Goal: Check status: Check status

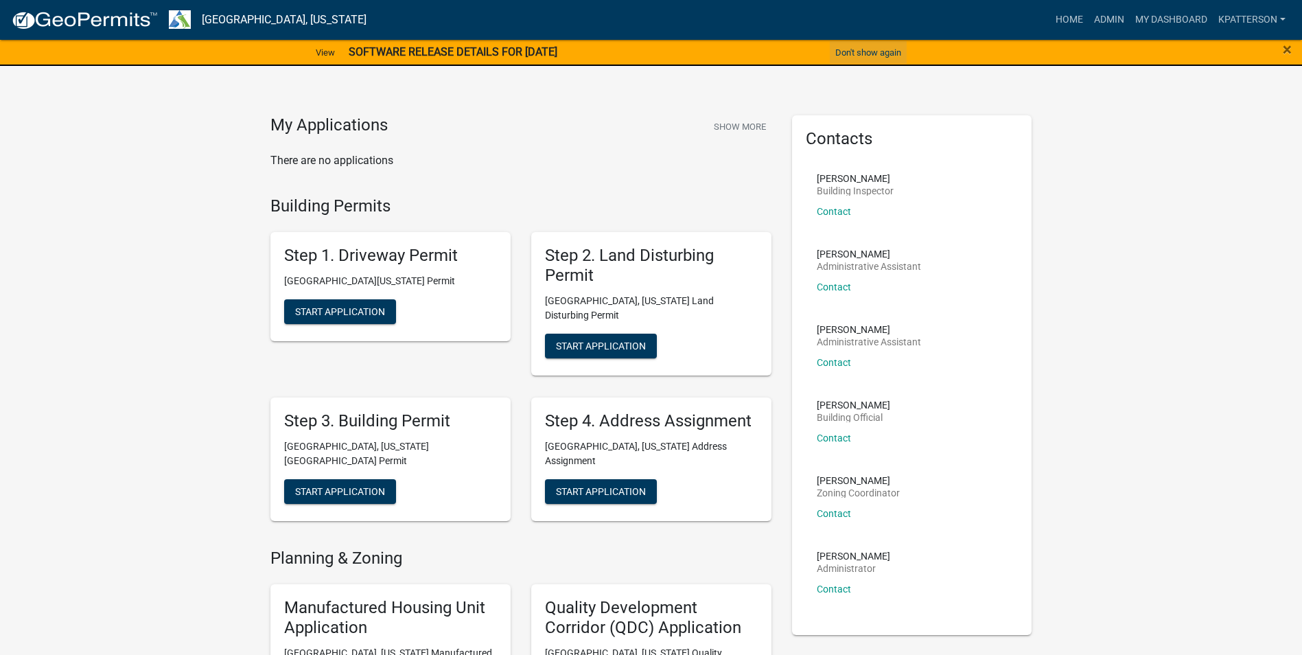
click at [888, 56] on button "Don't show again" at bounding box center [868, 52] width 77 height 23
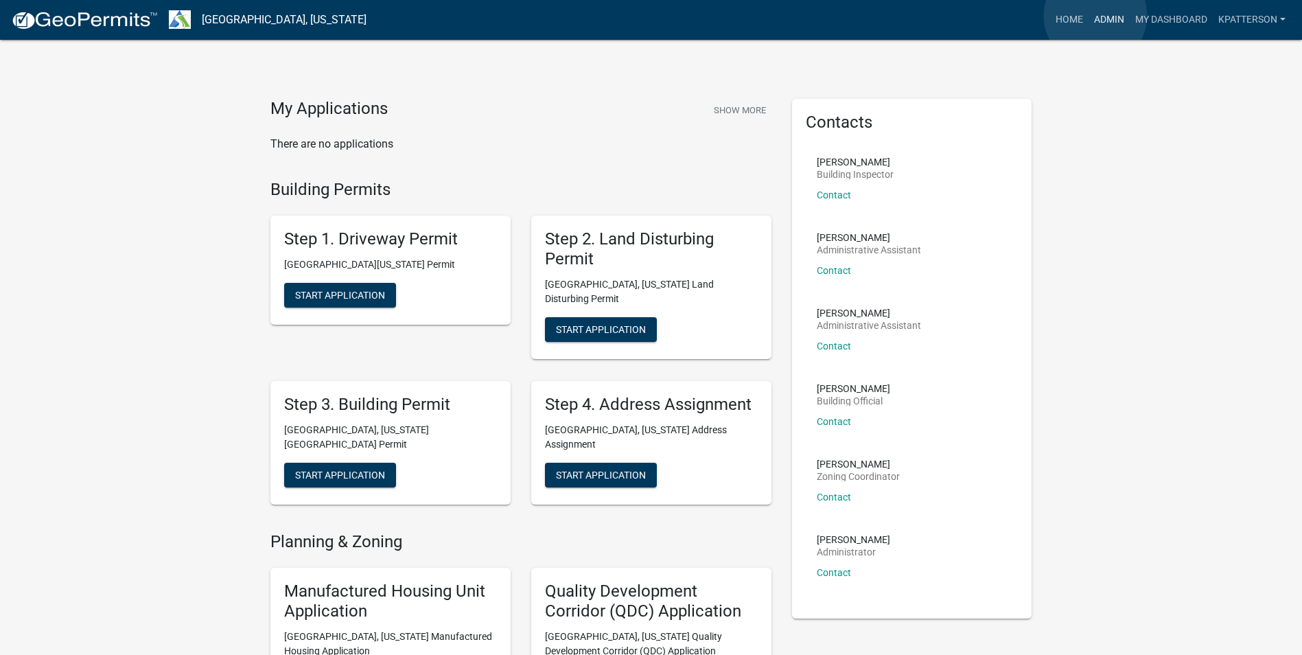
click at [1096, 16] on link "Admin" at bounding box center [1109, 20] width 41 height 26
click at [1102, 18] on link "Admin" at bounding box center [1109, 20] width 41 height 26
click at [1096, 23] on link "Admin" at bounding box center [1109, 20] width 41 height 26
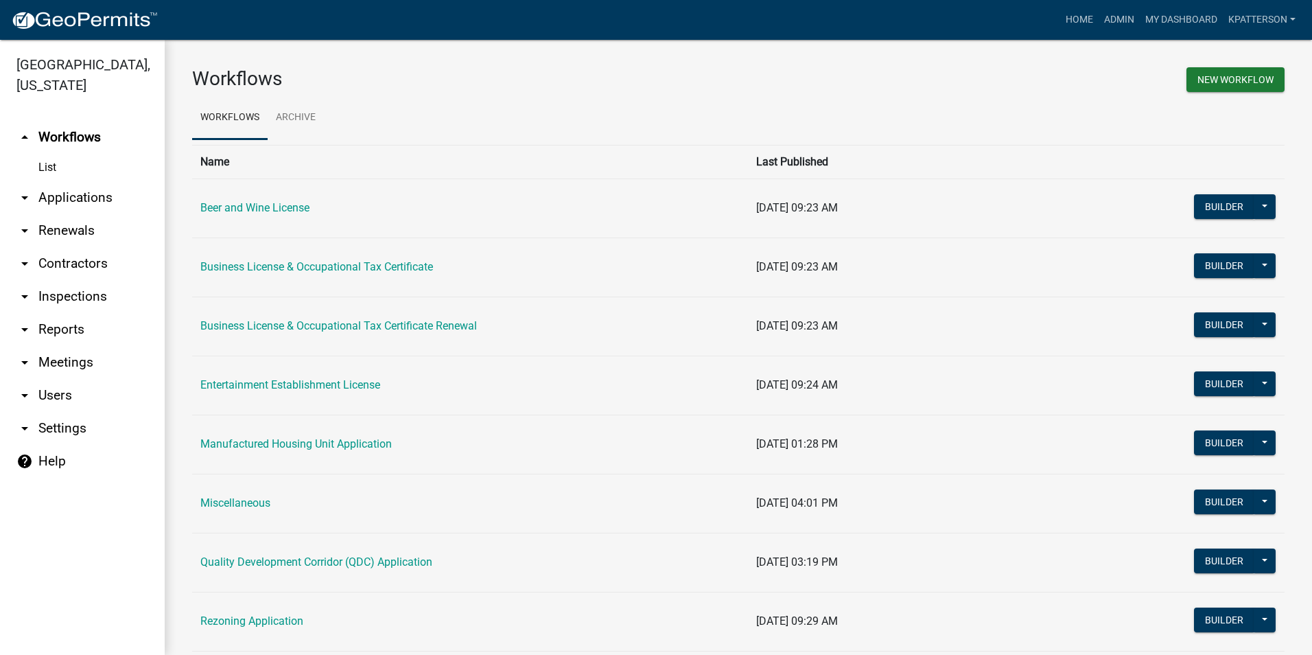
click at [72, 313] on link "arrow_drop_down Reports" at bounding box center [82, 329] width 165 height 33
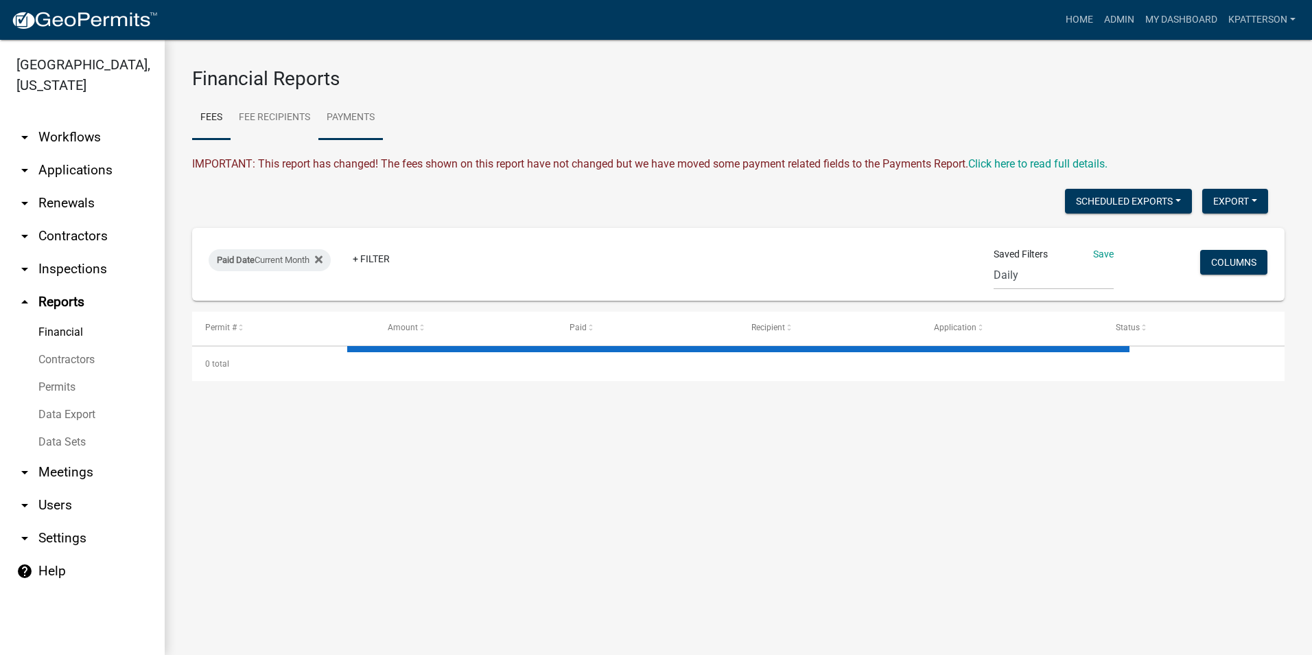
click at [340, 125] on link "Payments" at bounding box center [351, 118] width 65 height 44
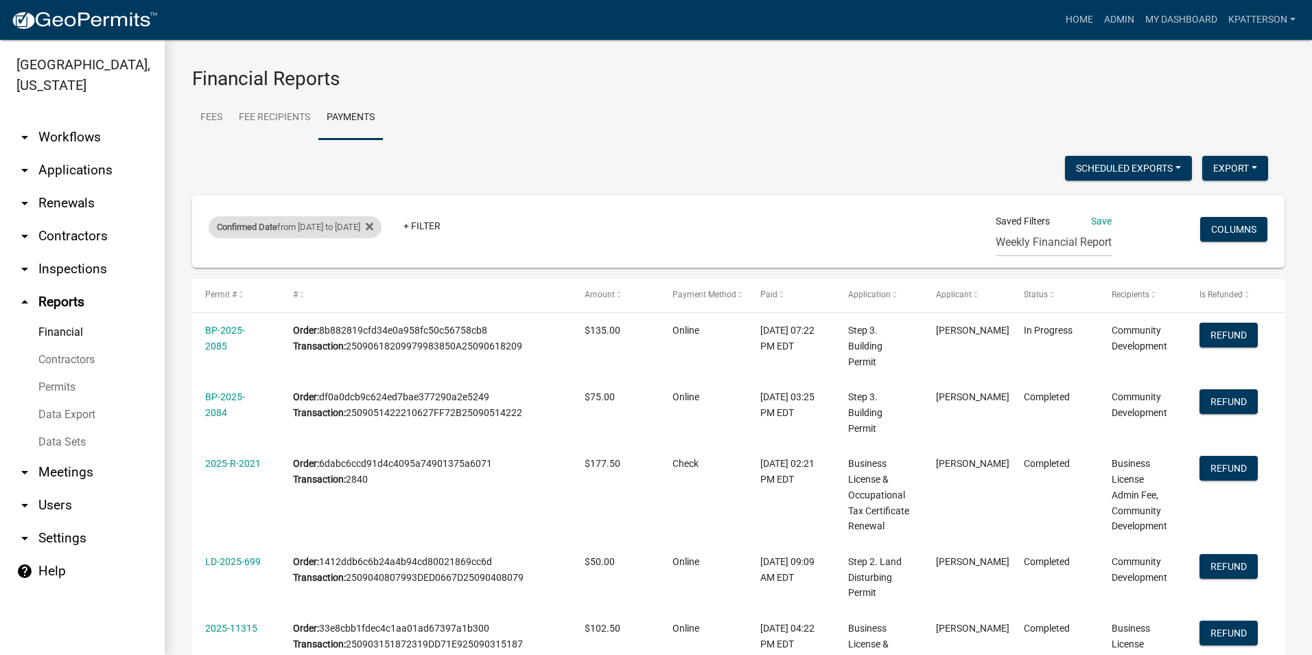
click at [369, 231] on div "Confirmed Date from [DATE] to [DATE]" at bounding box center [295, 227] width 173 height 22
select select "custom"
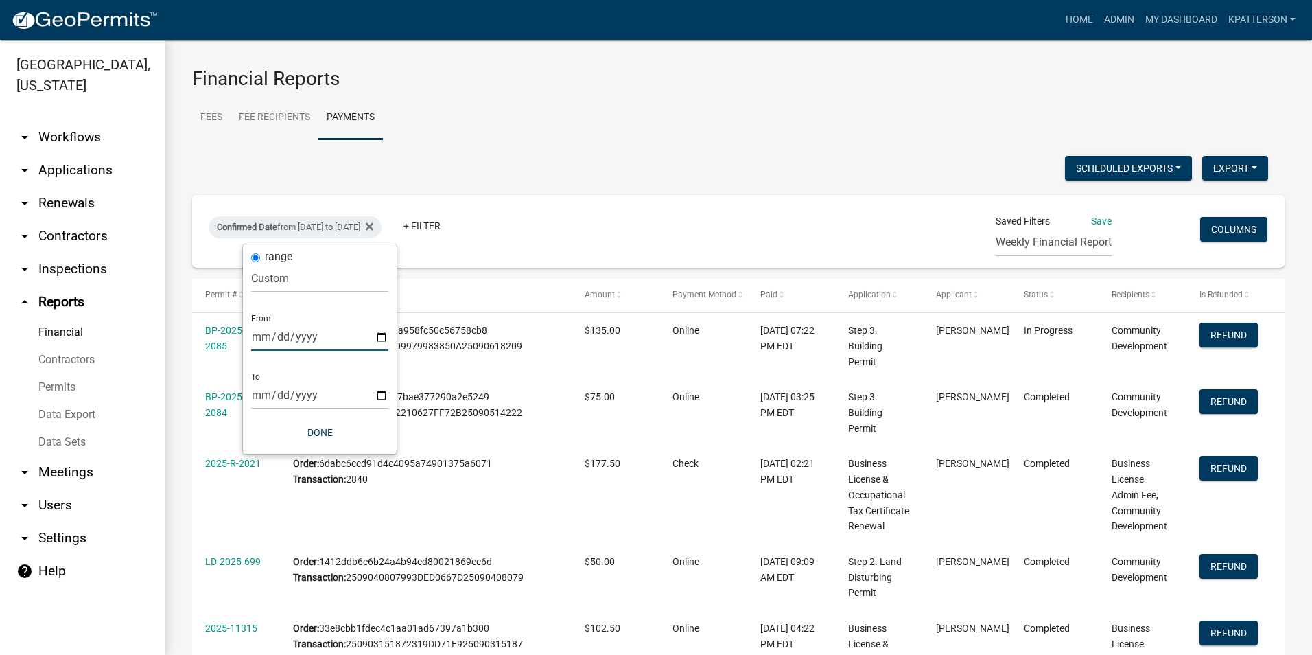
click at [380, 338] on input "[DATE]" at bounding box center [319, 337] width 137 height 28
type input "[DATE]"
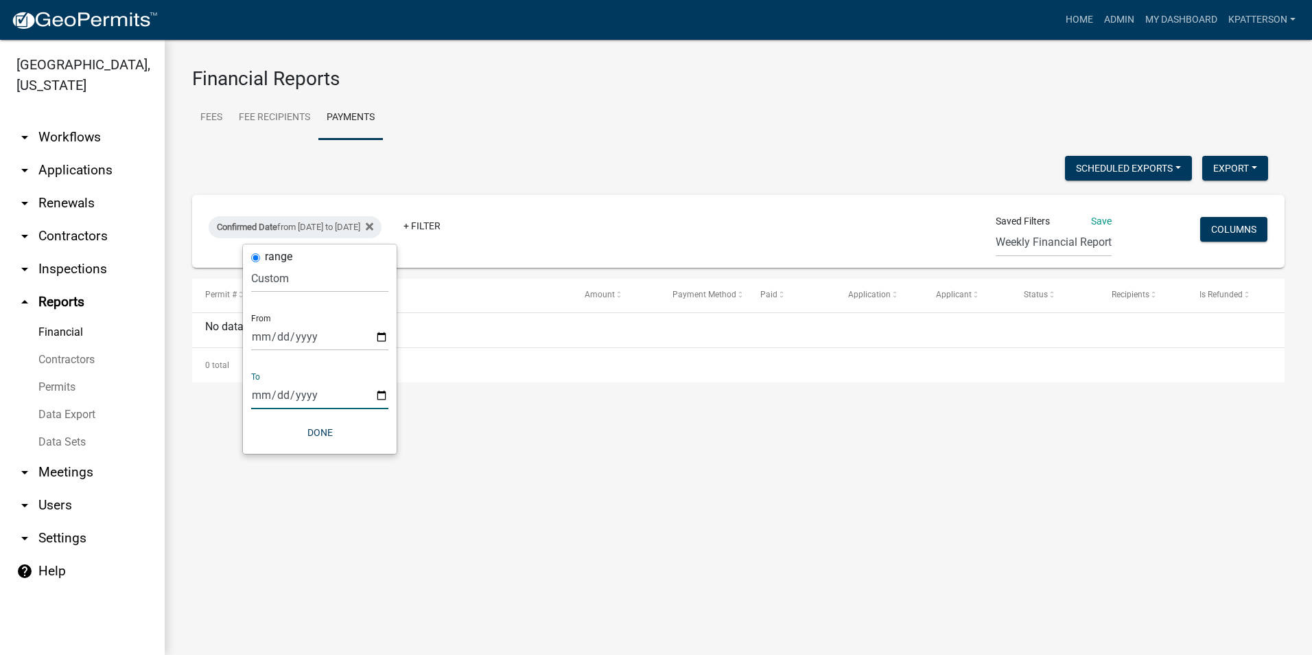
click at [385, 395] on input "[DATE]" at bounding box center [319, 395] width 137 height 28
type input "[DATE]"
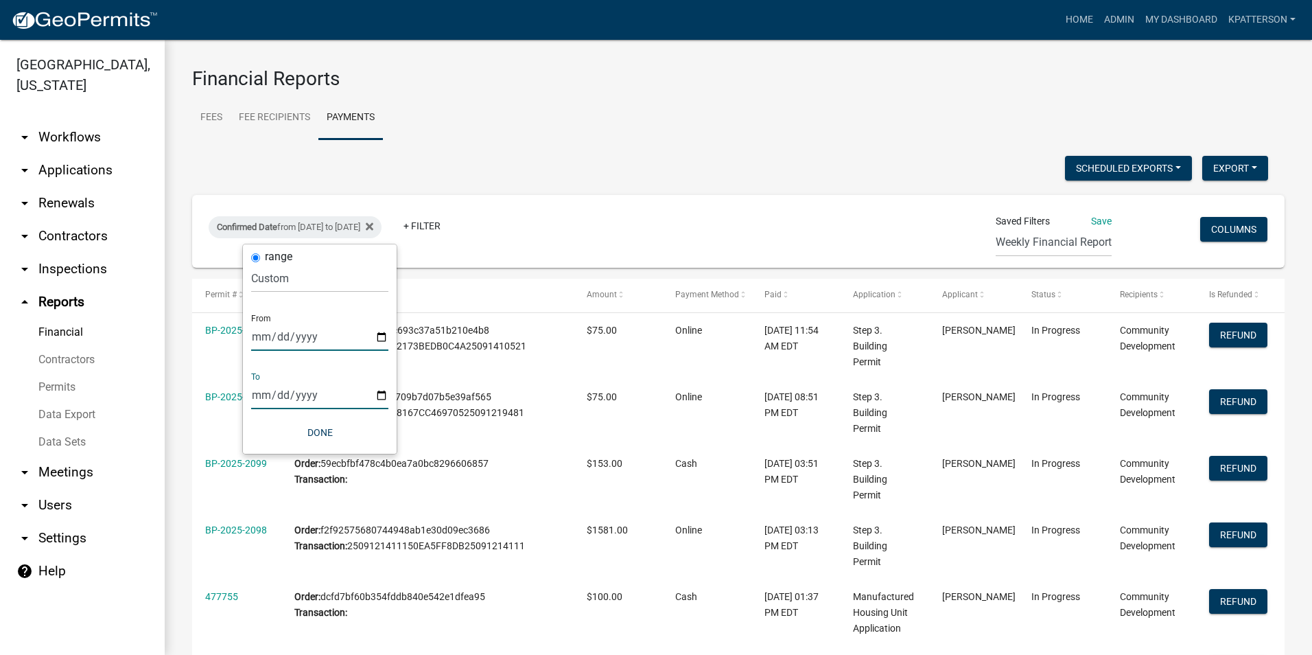
click at [386, 336] on input "[DATE]" at bounding box center [319, 337] width 137 height 28
click at [381, 399] on input "[DATE]" at bounding box center [319, 395] width 137 height 28
click at [316, 434] on button "Done" at bounding box center [319, 432] width 137 height 25
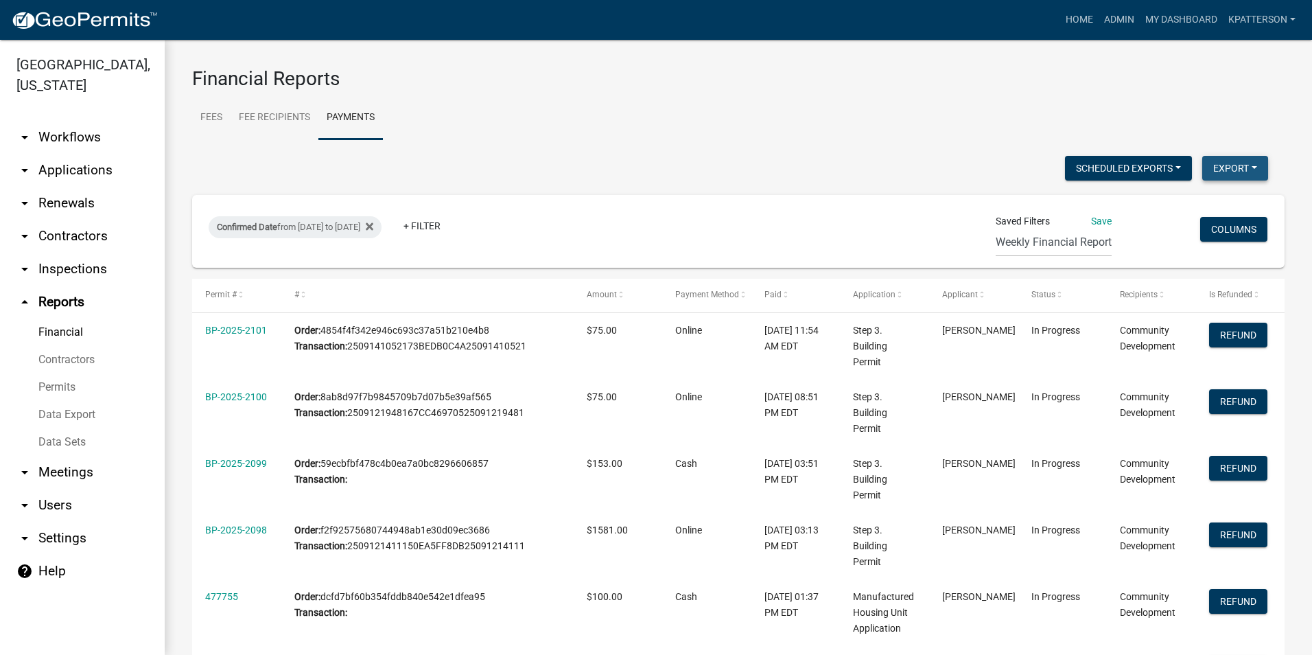
click at [1229, 172] on button "Export" at bounding box center [1236, 168] width 66 height 25
click at [1204, 200] on button "Excel Format (.xlsx)" at bounding box center [1204, 203] width 128 height 33
click at [47, 154] on link "arrow_drop_down Applications" at bounding box center [82, 170] width 165 height 33
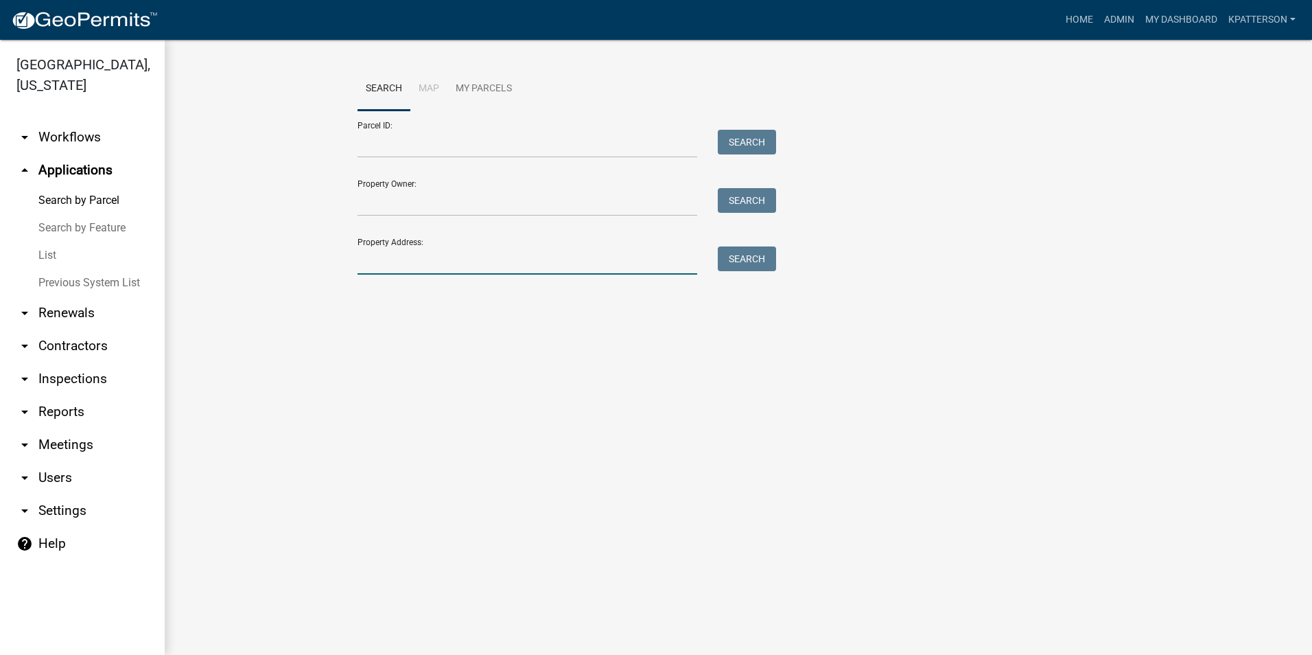
click at [393, 262] on input "Property Address:" at bounding box center [528, 260] width 340 height 28
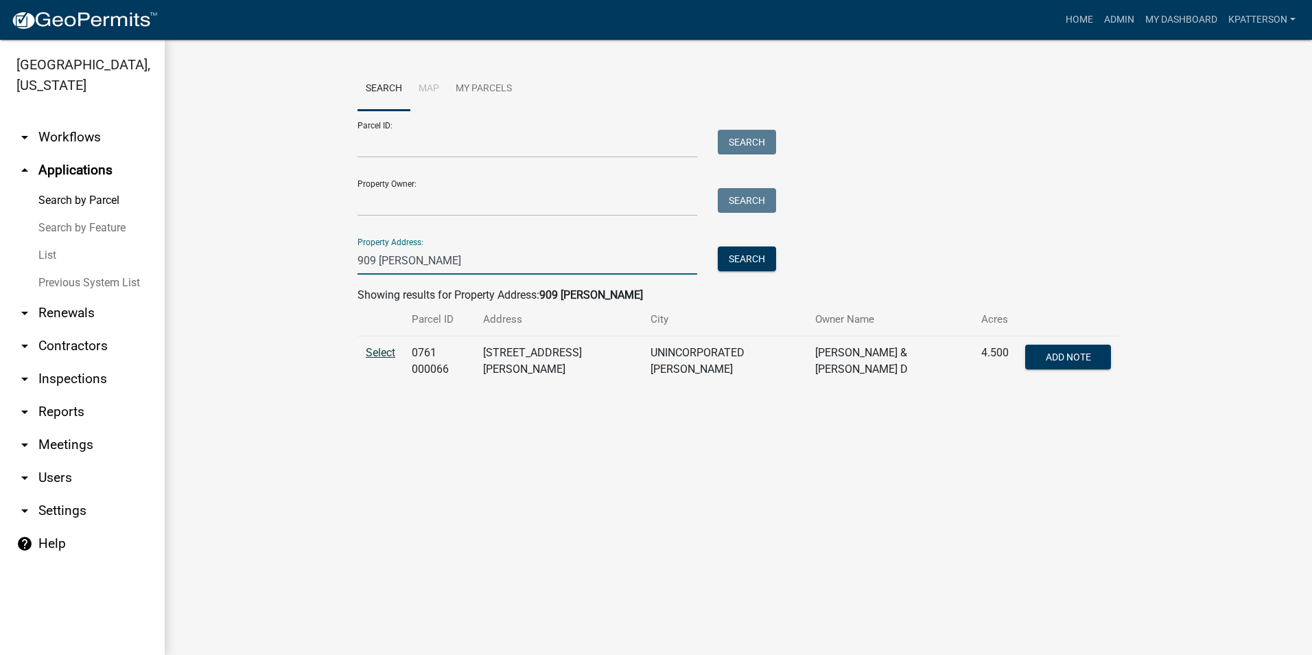
type input "909 [PERSON_NAME]"
click at [376, 355] on span "Select" at bounding box center [381, 352] width 30 height 13
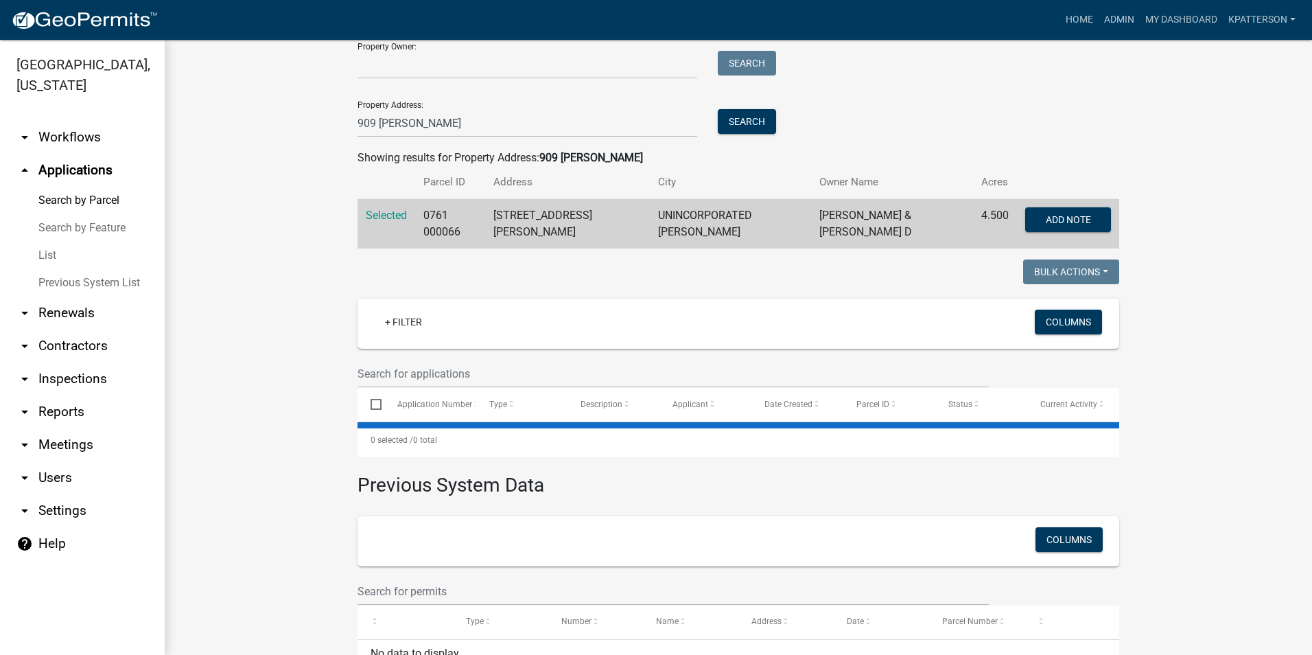
scroll to position [206, 0]
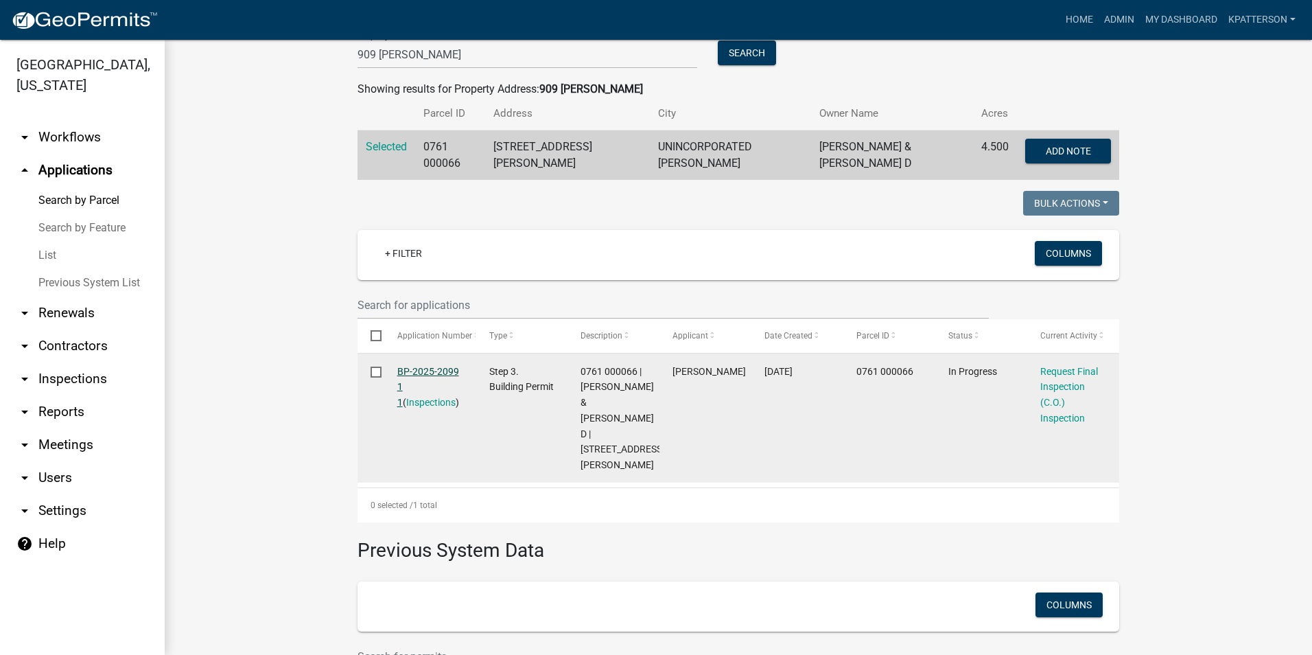
click at [437, 370] on link "BP-2025-2099 1 1" at bounding box center [428, 387] width 62 height 43
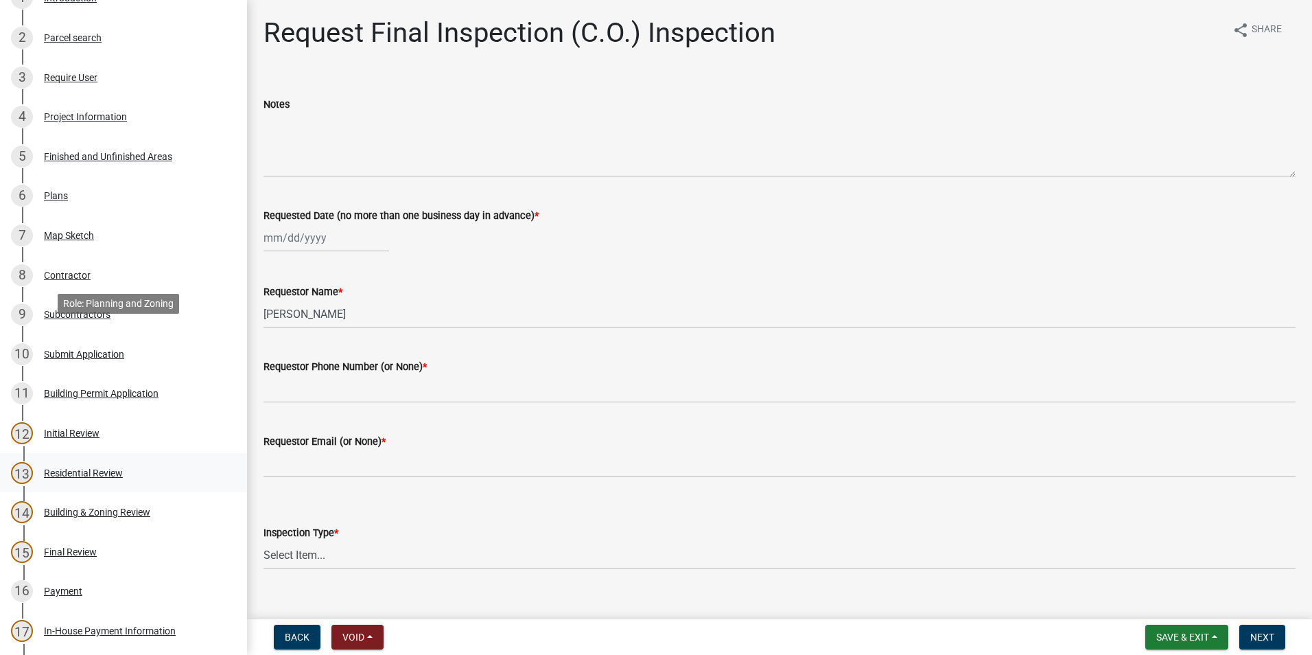
scroll to position [343, 0]
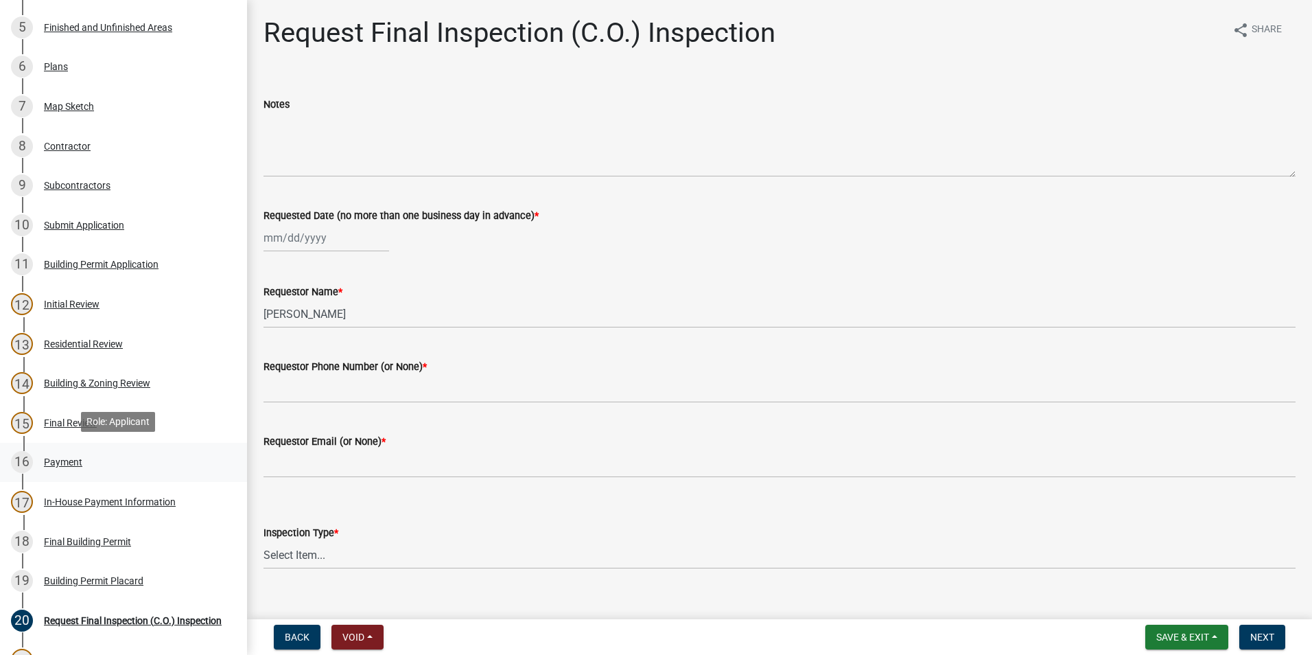
click at [61, 451] on div "16 Payment" at bounding box center [118, 462] width 214 height 22
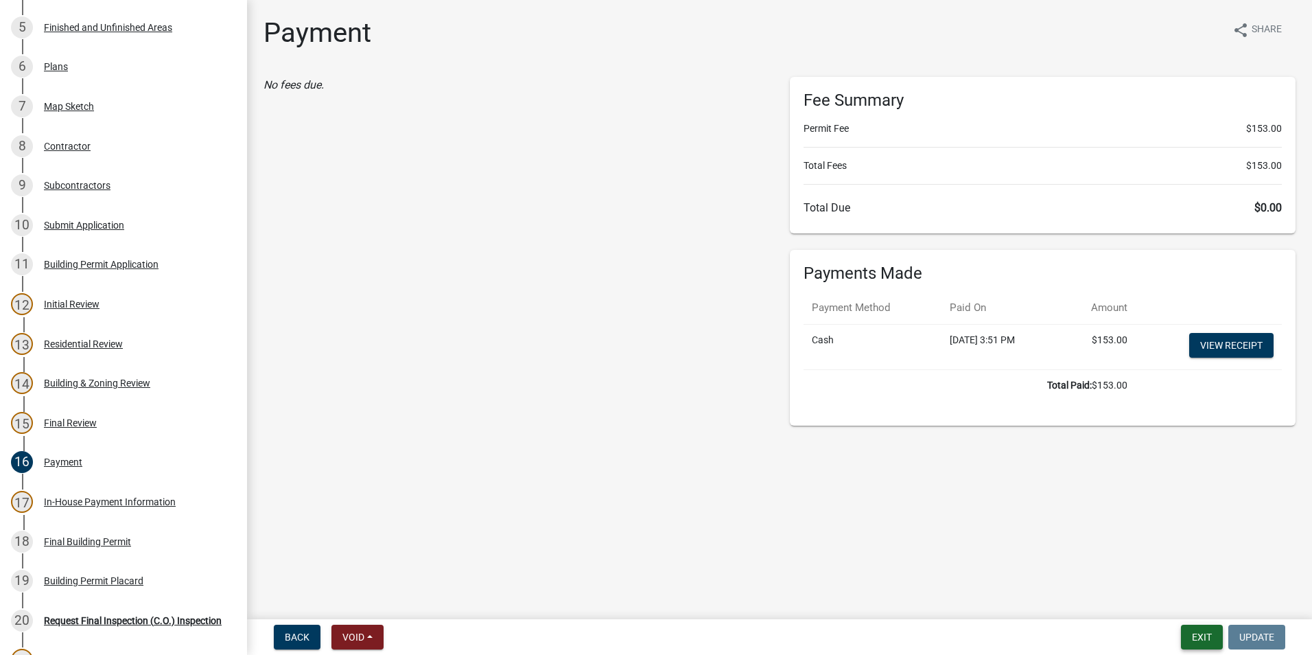
click at [1188, 637] on button "Exit" at bounding box center [1202, 637] width 42 height 25
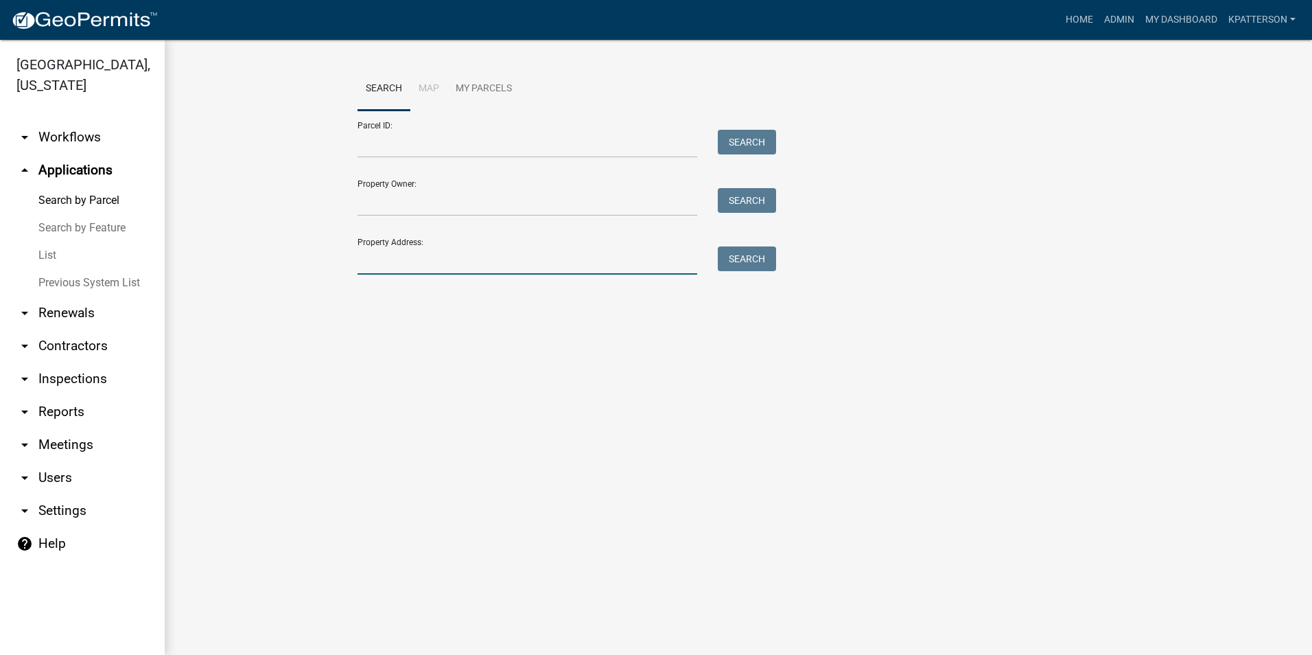
click at [446, 260] on input "Property Address:" at bounding box center [528, 260] width 340 height 28
type input "909 [PERSON_NAME]"
click at [757, 264] on button "Search" at bounding box center [747, 258] width 58 height 25
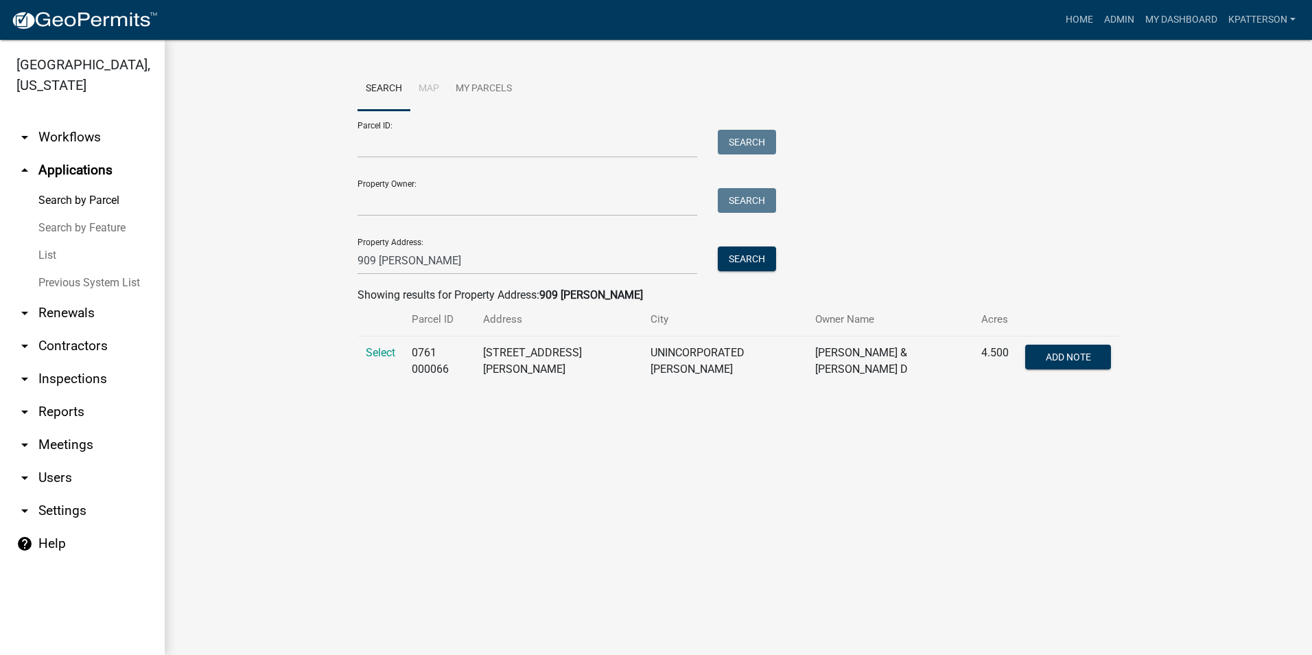
click at [365, 355] on td "Select" at bounding box center [381, 361] width 46 height 50
click at [381, 353] on span "Select" at bounding box center [381, 352] width 30 height 13
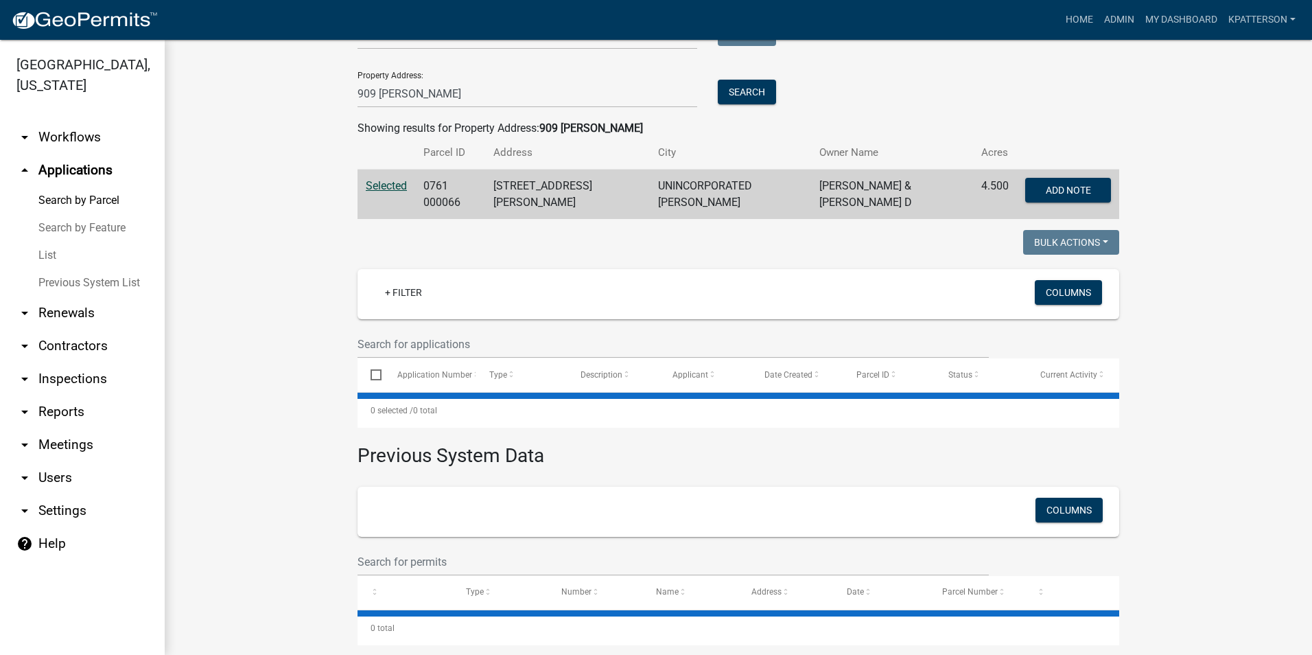
scroll to position [179, 0]
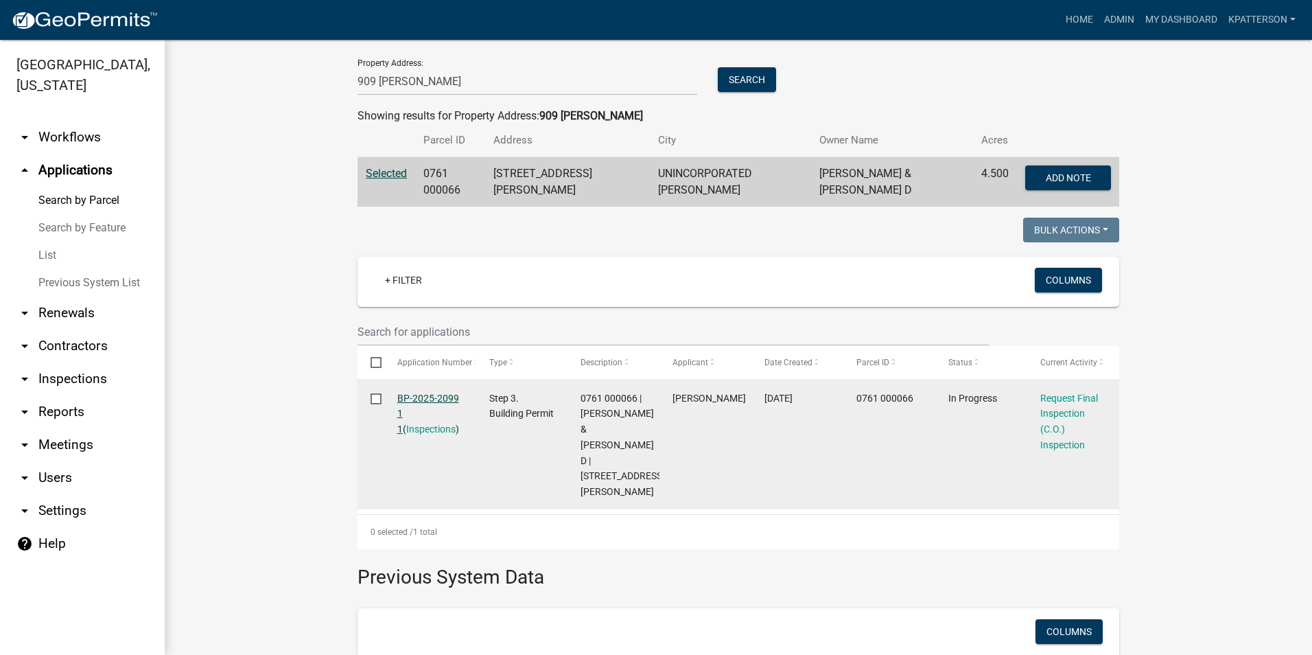
click at [412, 393] on link "BP-2025-2099 1 1" at bounding box center [428, 414] width 62 height 43
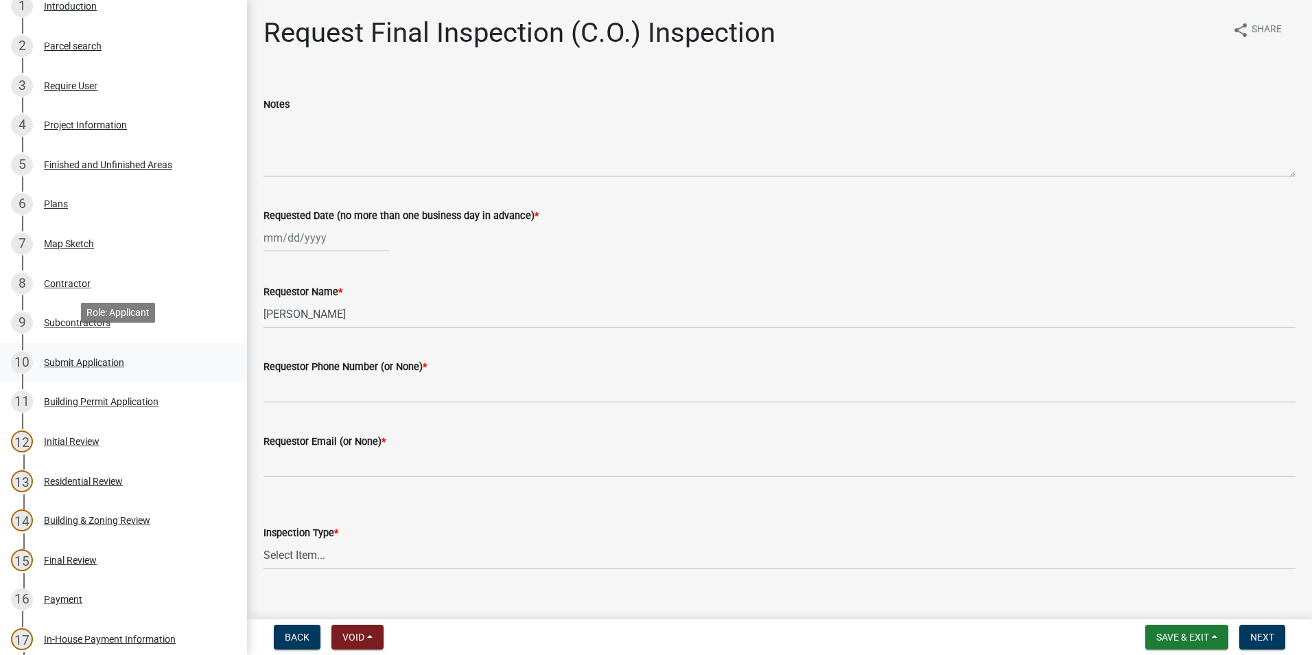
scroll to position [275, 0]
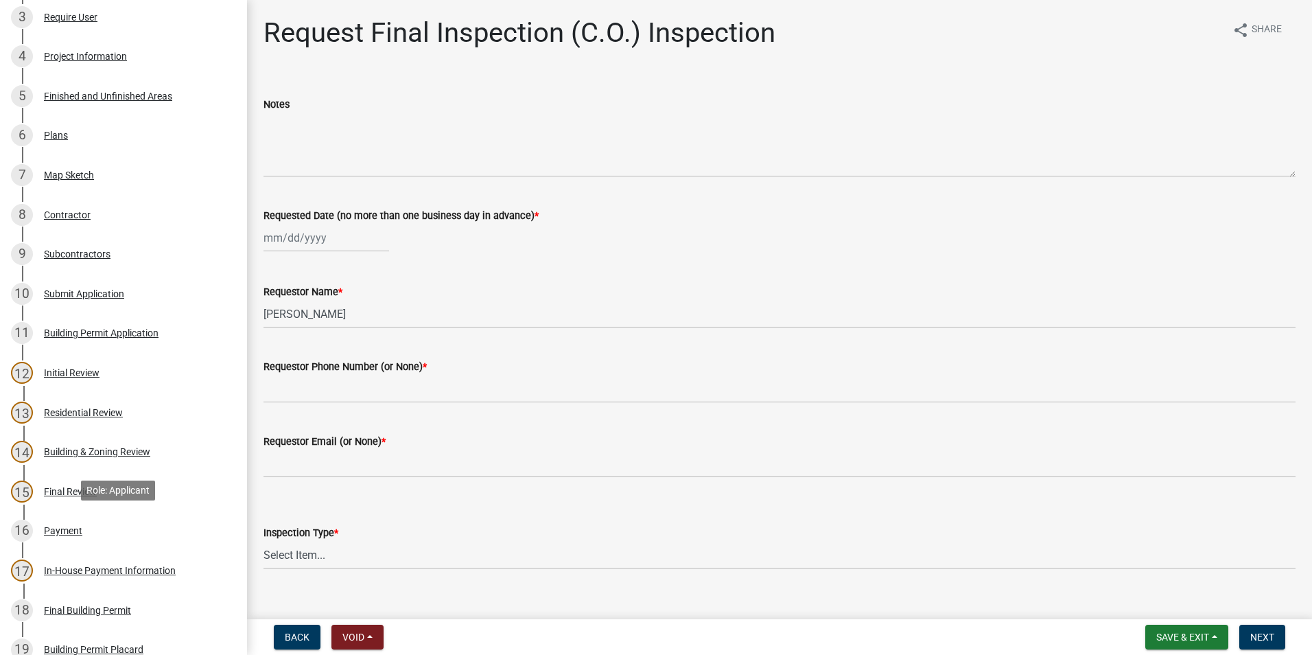
click at [86, 529] on div "16 Payment" at bounding box center [118, 531] width 214 height 22
